Goal: Transaction & Acquisition: Purchase product/service

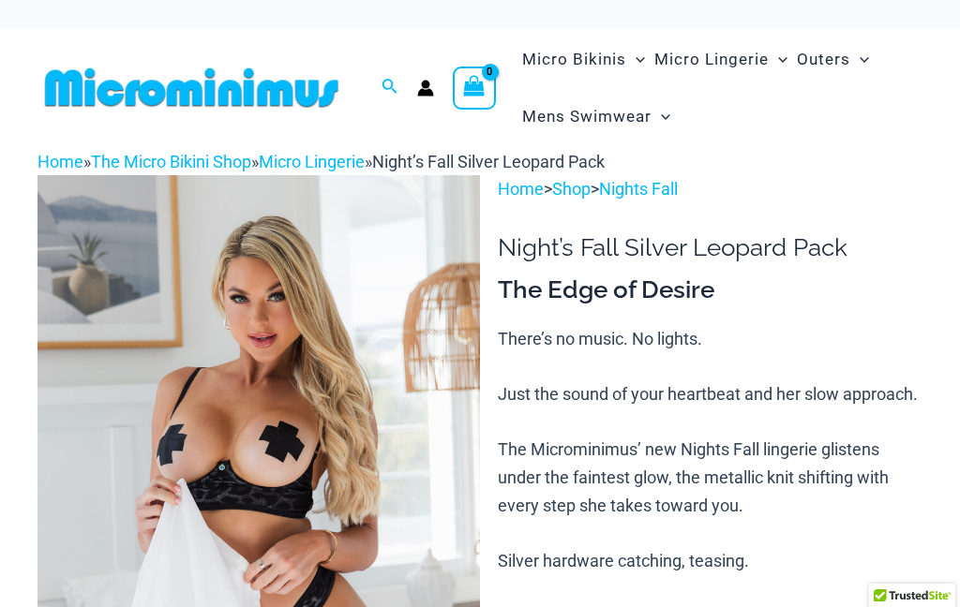
click at [337, 410] on img at bounding box center [258, 507] width 442 height 664
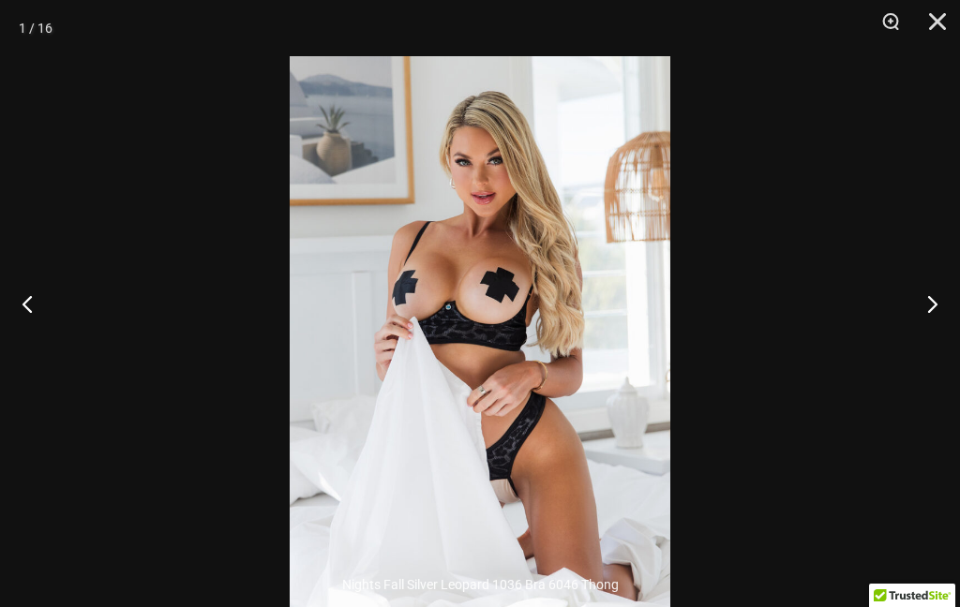
click at [935, 329] on button "Next" at bounding box center [925, 304] width 70 height 94
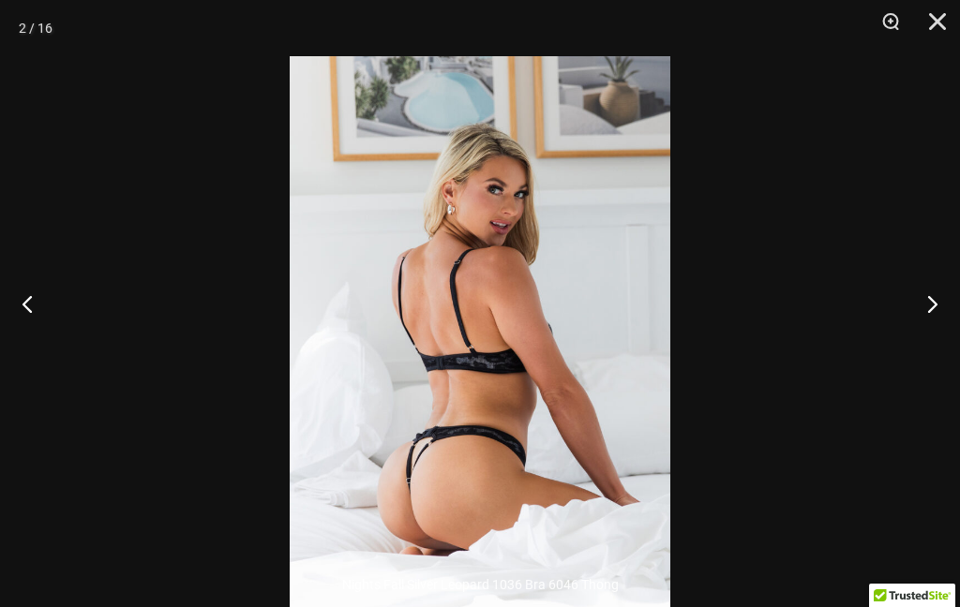
click at [16, 351] on button "Previous" at bounding box center [35, 304] width 70 height 94
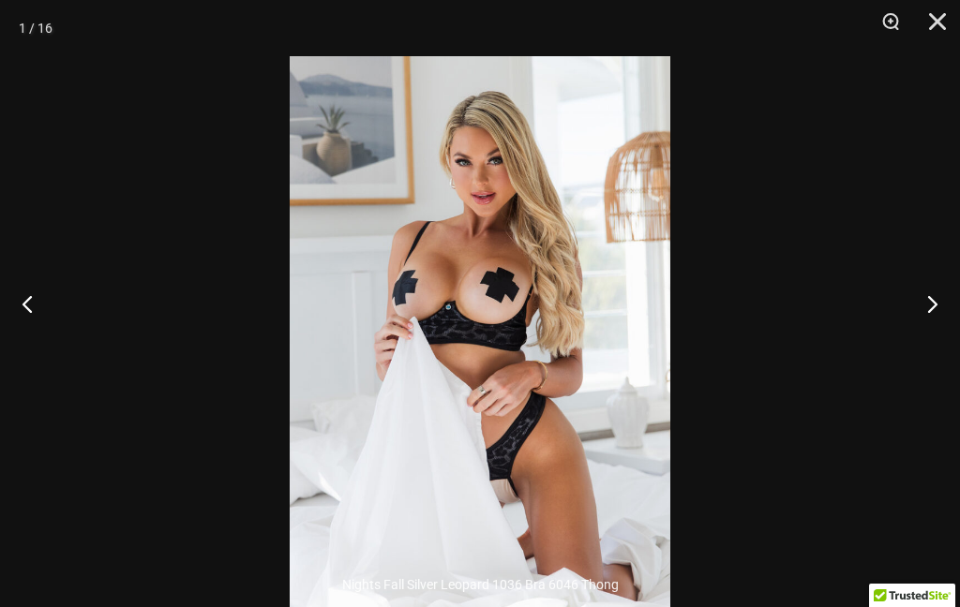
click at [943, 339] on button "Next" at bounding box center [925, 304] width 70 height 94
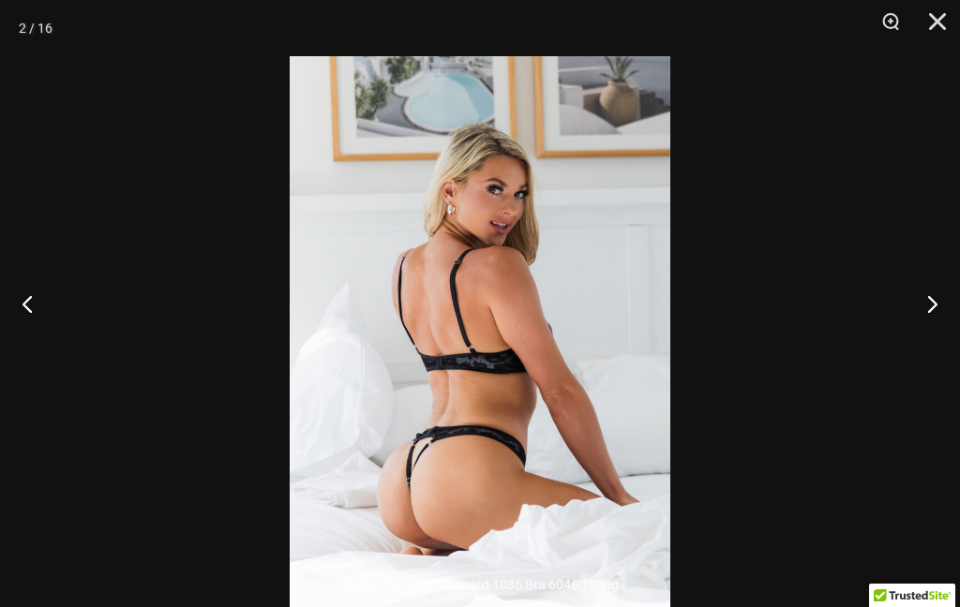
click at [956, 320] on button "Next" at bounding box center [925, 304] width 70 height 94
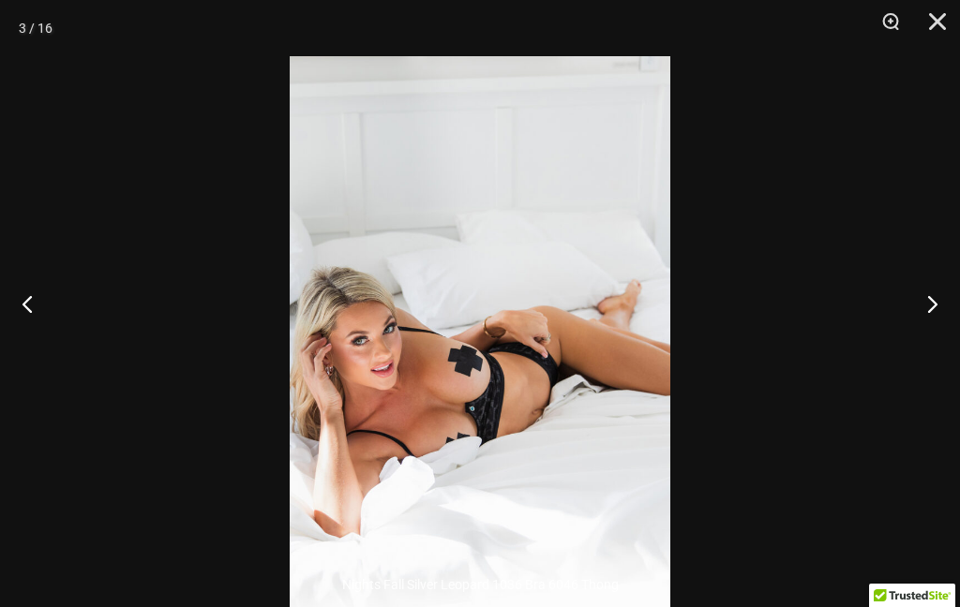
click at [956, 318] on button "Next" at bounding box center [925, 304] width 70 height 94
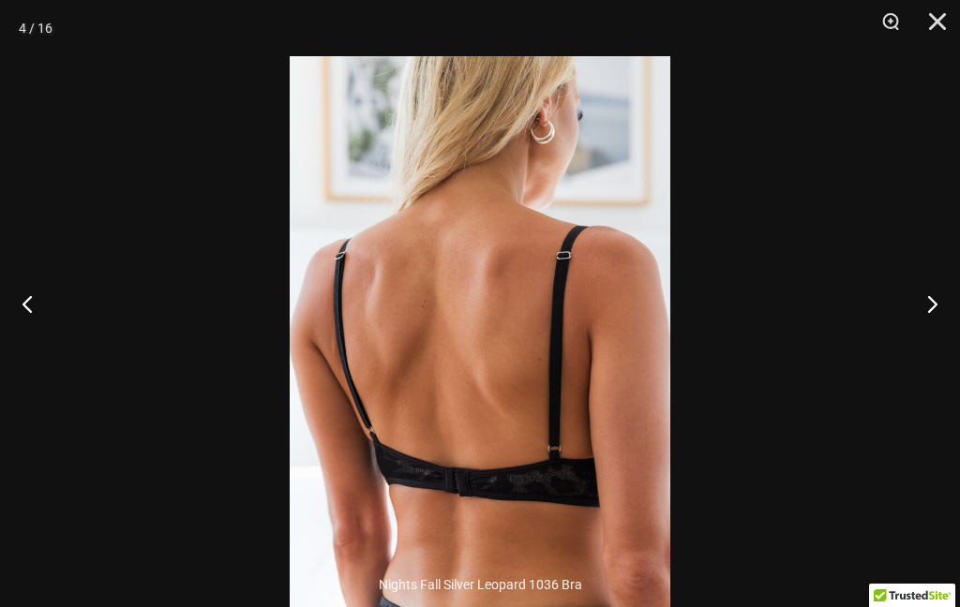
click at [40, 339] on button "Previous" at bounding box center [35, 304] width 70 height 94
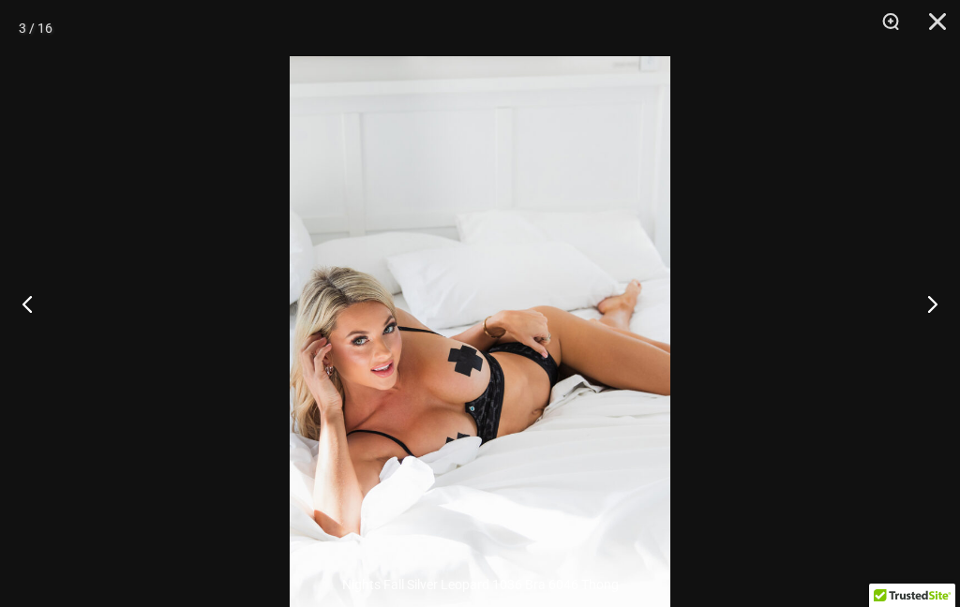
click at [934, 347] on button "Next" at bounding box center [925, 304] width 70 height 94
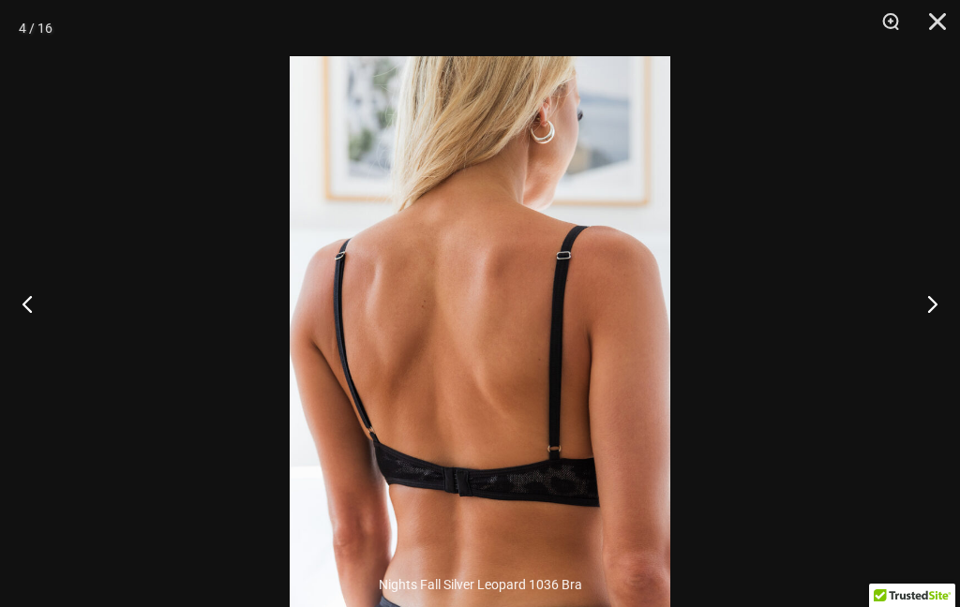
click at [935, 337] on button "Next" at bounding box center [925, 304] width 70 height 94
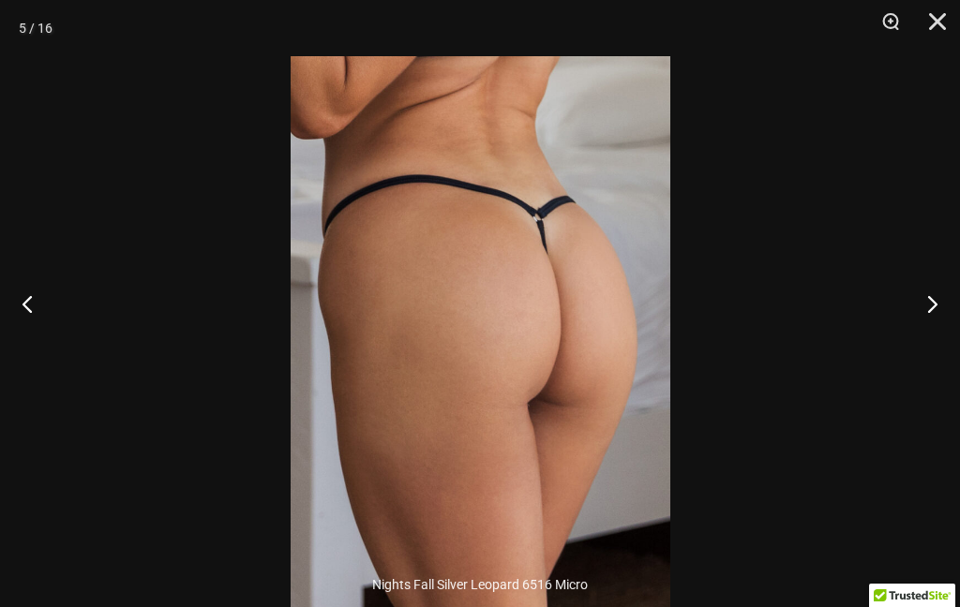
click at [62, 351] on button "Previous" at bounding box center [35, 304] width 70 height 94
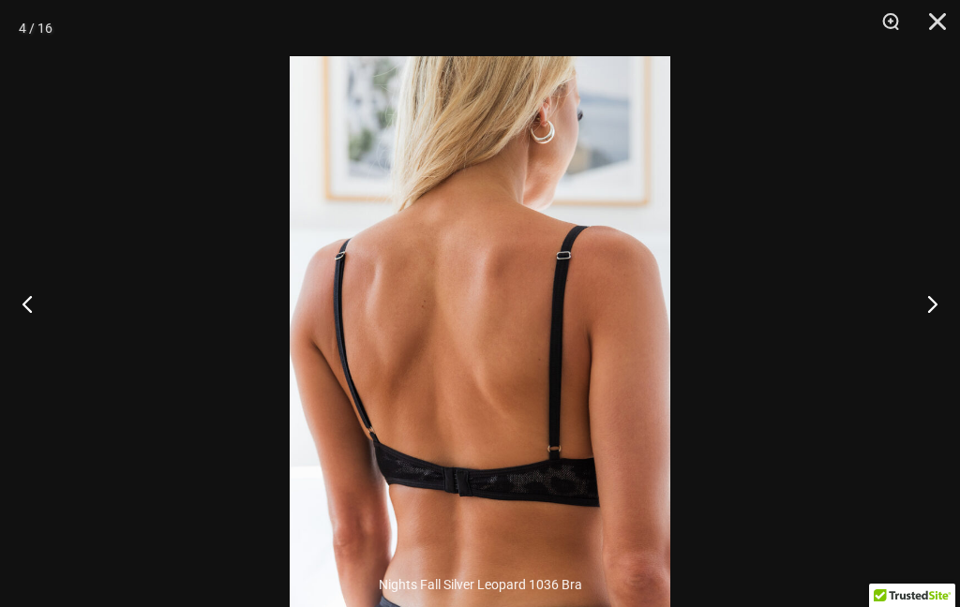
click at [935, 345] on button "Next" at bounding box center [925, 304] width 70 height 94
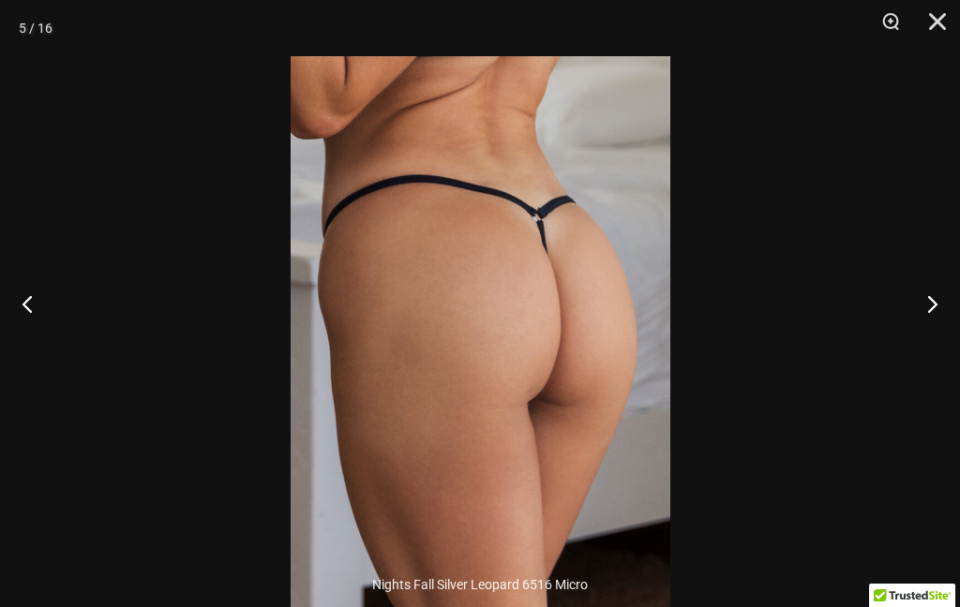
click at [932, 343] on button "Next" at bounding box center [925, 304] width 70 height 94
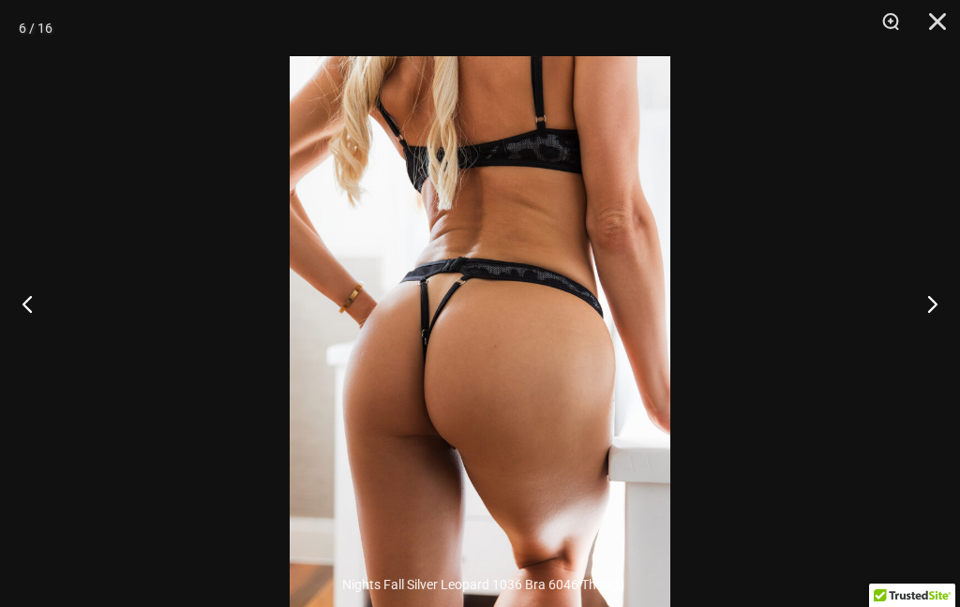
click at [937, 332] on button "Next" at bounding box center [925, 304] width 70 height 94
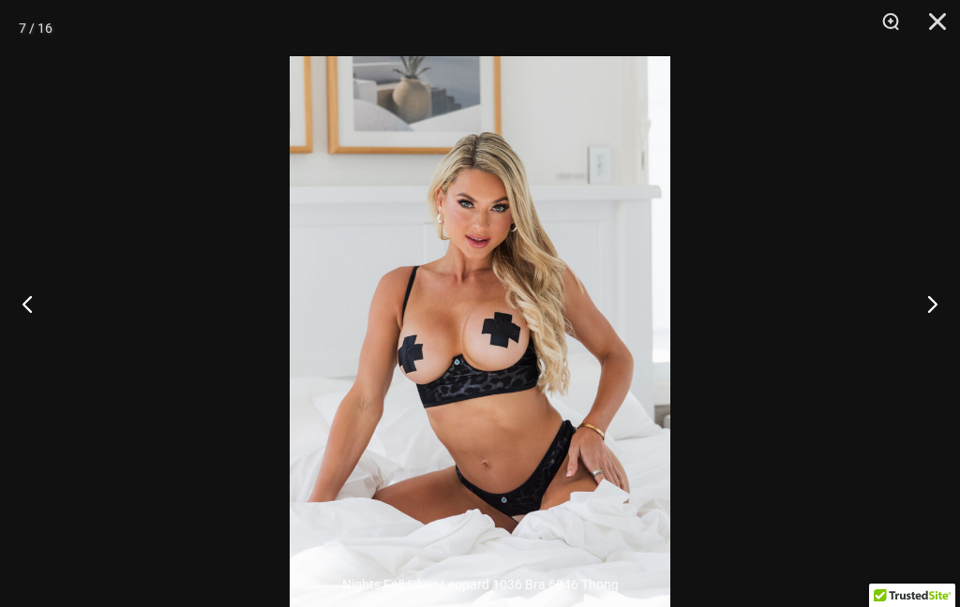
click at [934, 336] on button "Next" at bounding box center [925, 304] width 70 height 94
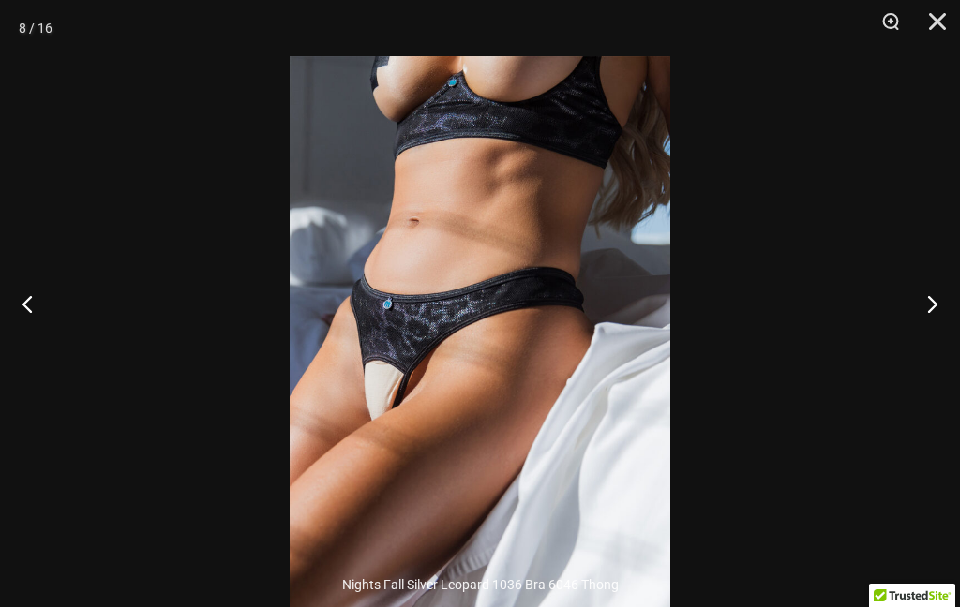
click at [939, 339] on button "Next" at bounding box center [925, 304] width 70 height 94
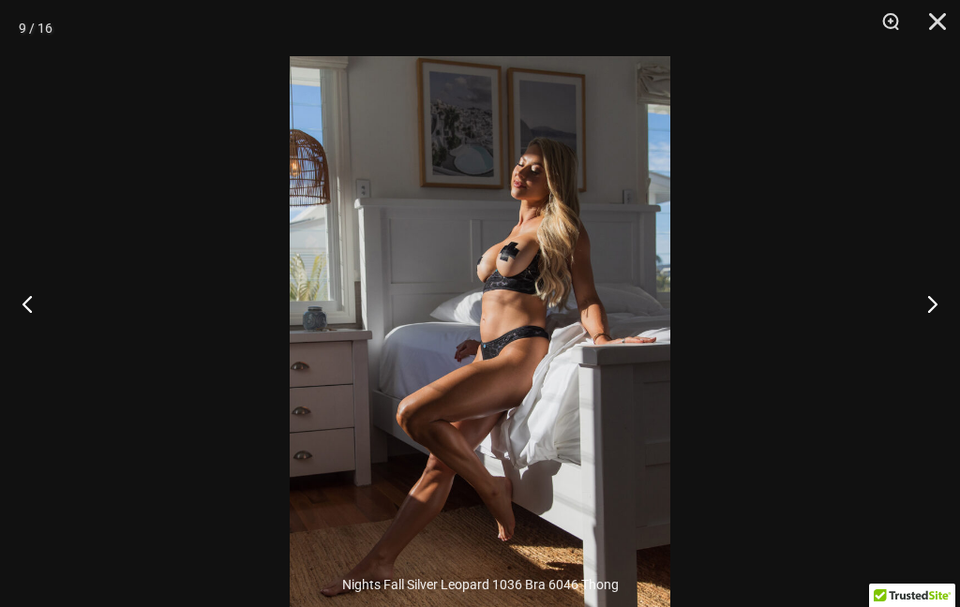
click at [947, 333] on button "Next" at bounding box center [925, 304] width 70 height 94
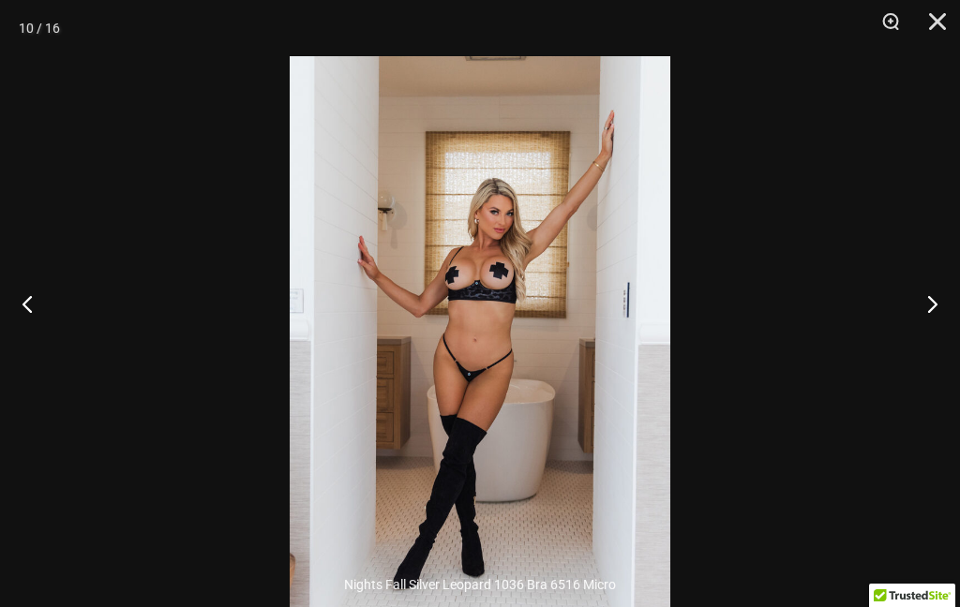
click at [950, 327] on button "Next" at bounding box center [925, 304] width 70 height 94
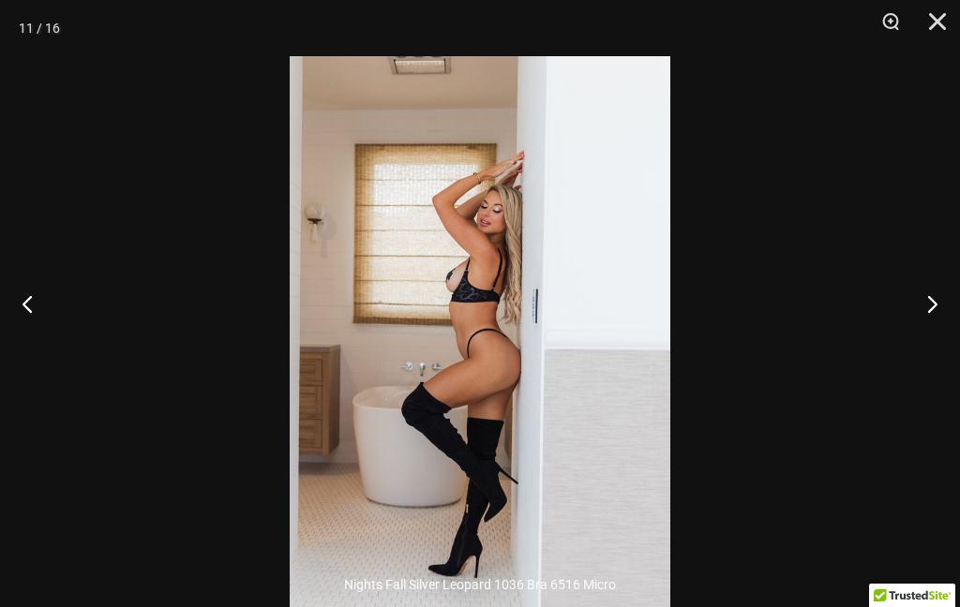
click at [939, 331] on button "Next" at bounding box center [925, 304] width 70 height 94
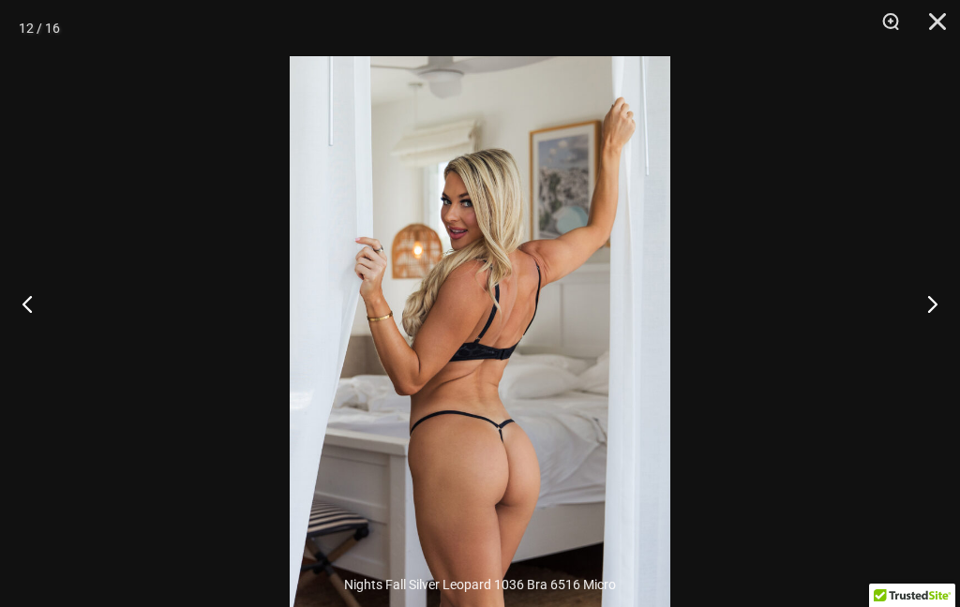
click at [19, 347] on button "Previous" at bounding box center [35, 304] width 70 height 94
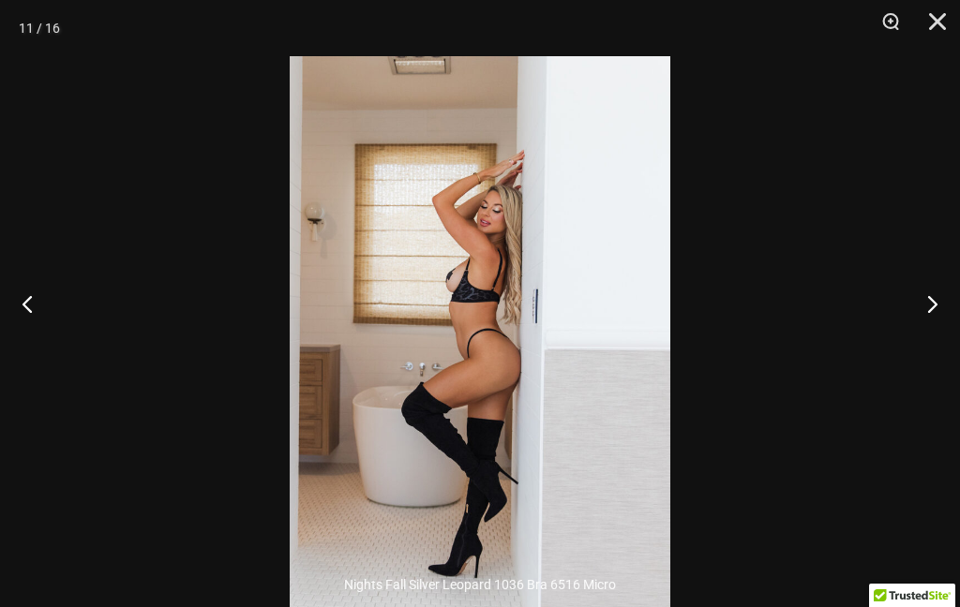
click at [916, 320] on button "Next" at bounding box center [925, 304] width 70 height 94
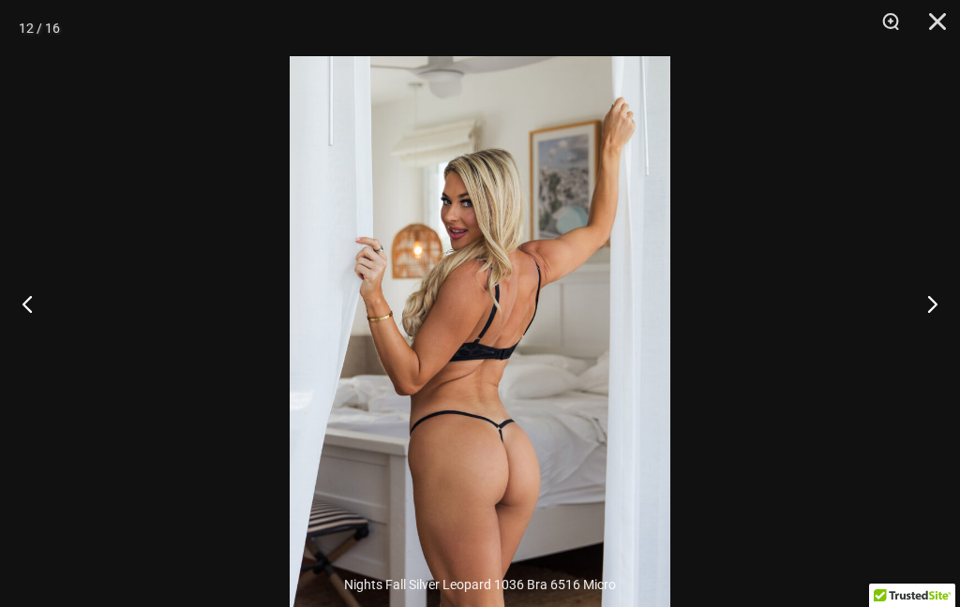
click at [911, 323] on button "Next" at bounding box center [925, 304] width 70 height 94
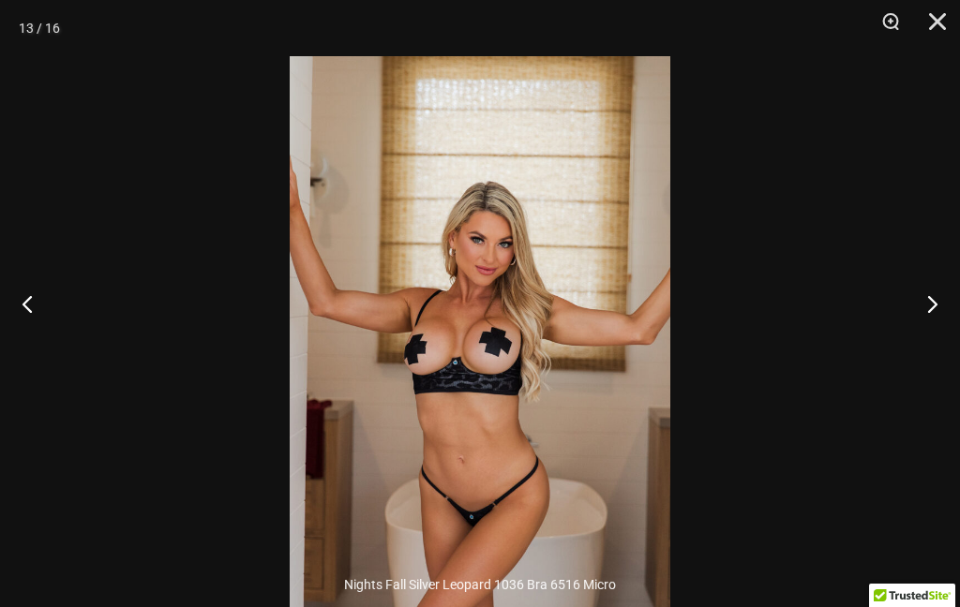
click at [918, 320] on button "Next" at bounding box center [925, 304] width 70 height 94
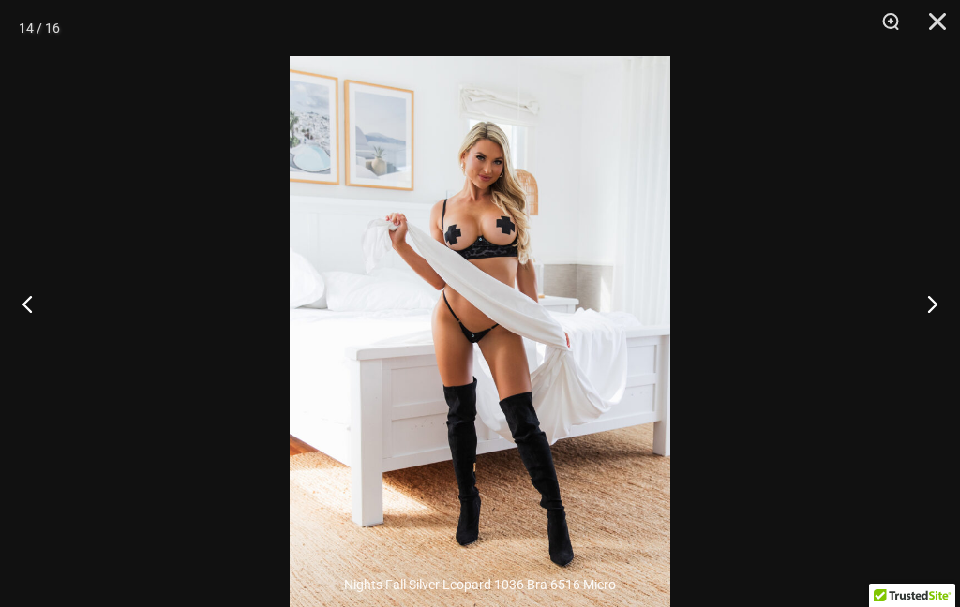
click at [920, 318] on button "Next" at bounding box center [925, 304] width 70 height 94
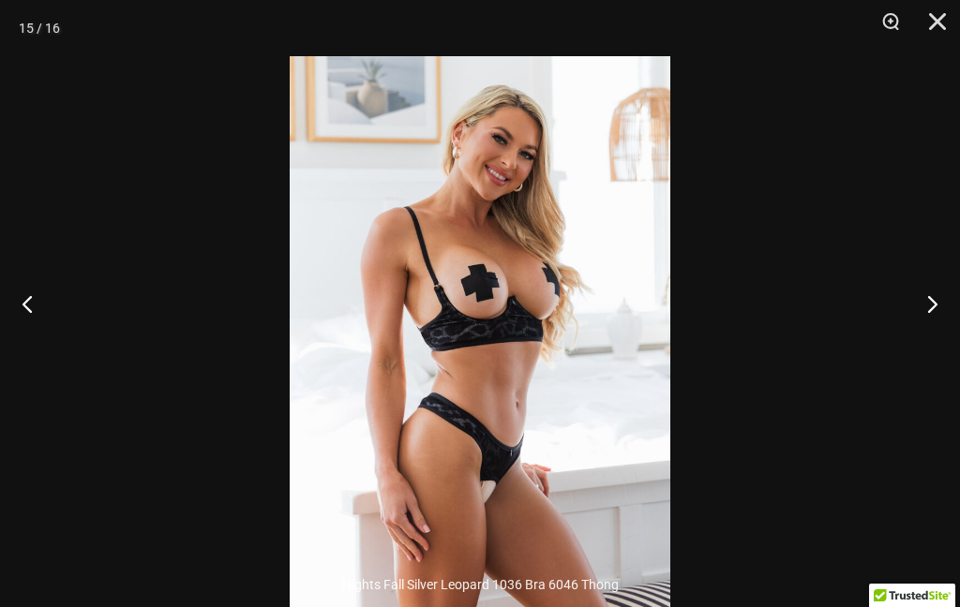
click at [915, 318] on button "Next" at bounding box center [925, 304] width 70 height 94
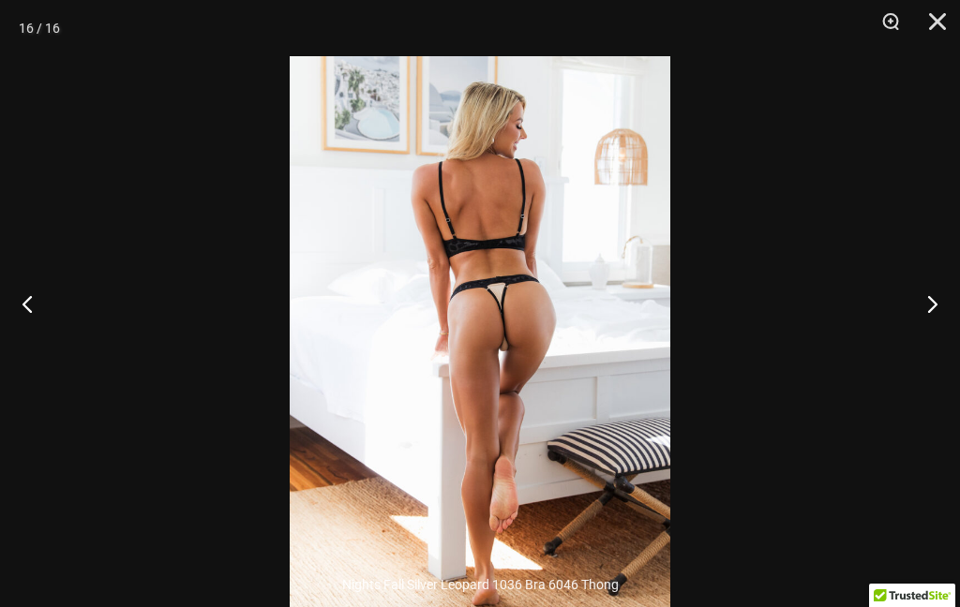
click at [914, 322] on button "Next" at bounding box center [925, 304] width 70 height 94
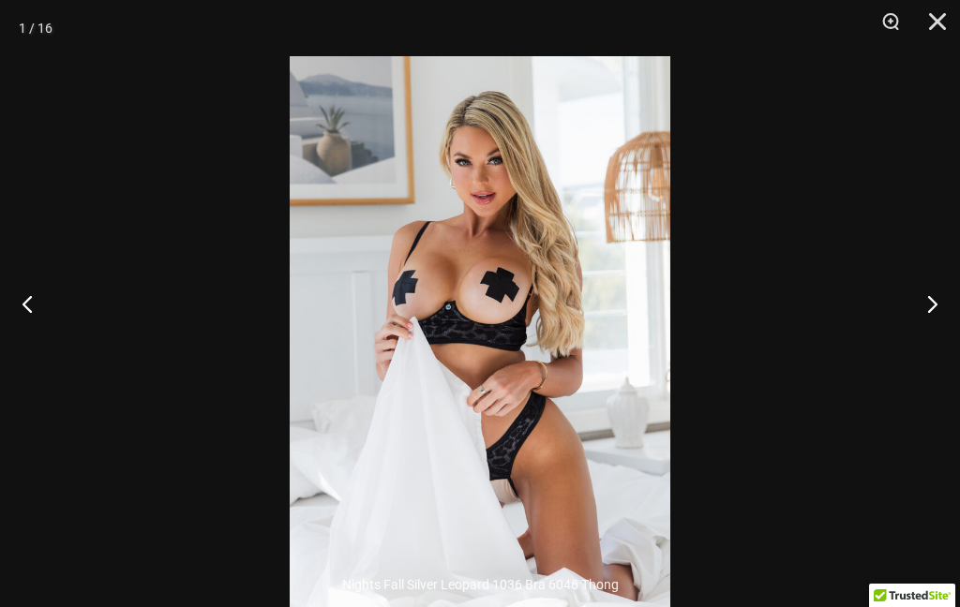
click at [918, 317] on button "Next" at bounding box center [925, 304] width 70 height 94
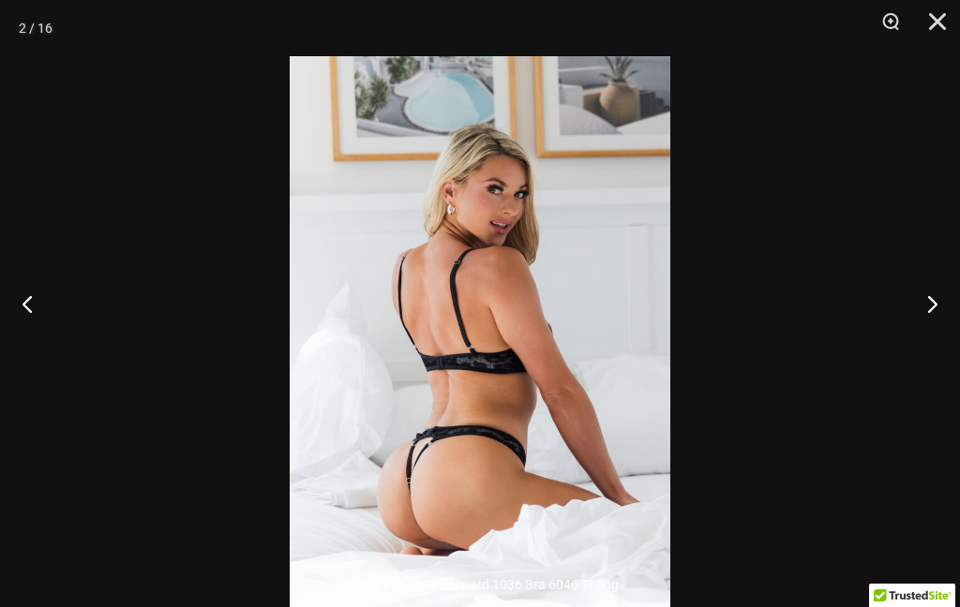
click at [917, 317] on button "Next" at bounding box center [925, 304] width 70 height 94
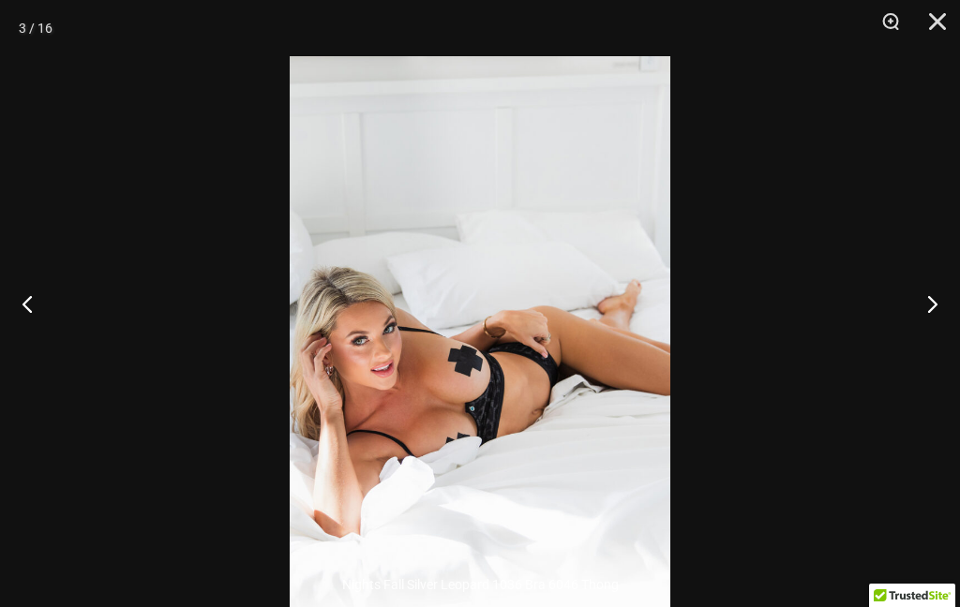
click at [939, 28] on button "Close" at bounding box center [930, 28] width 47 height 56
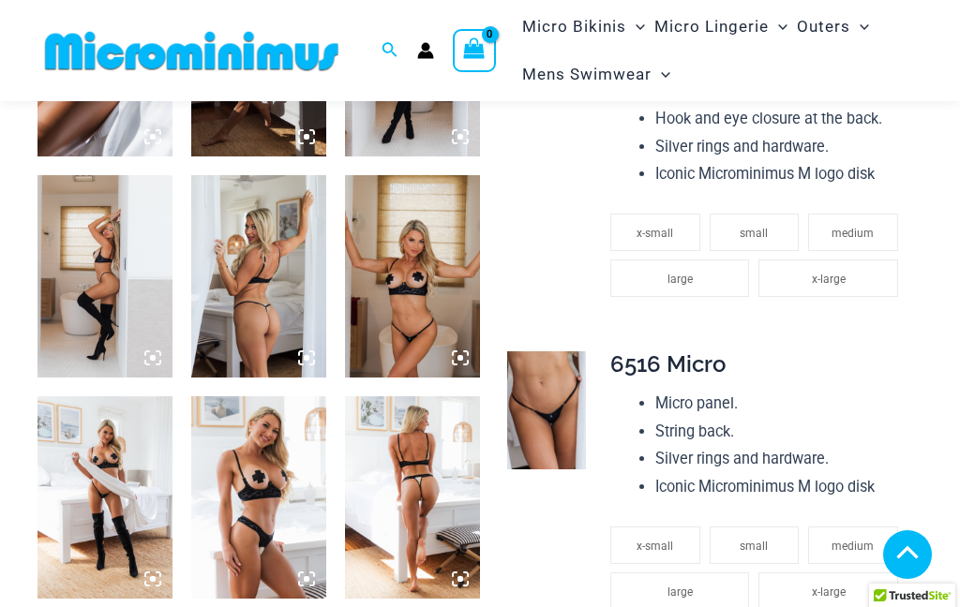
scroll to position [1191, 0]
